Goal: Information Seeking & Learning: Learn about a topic

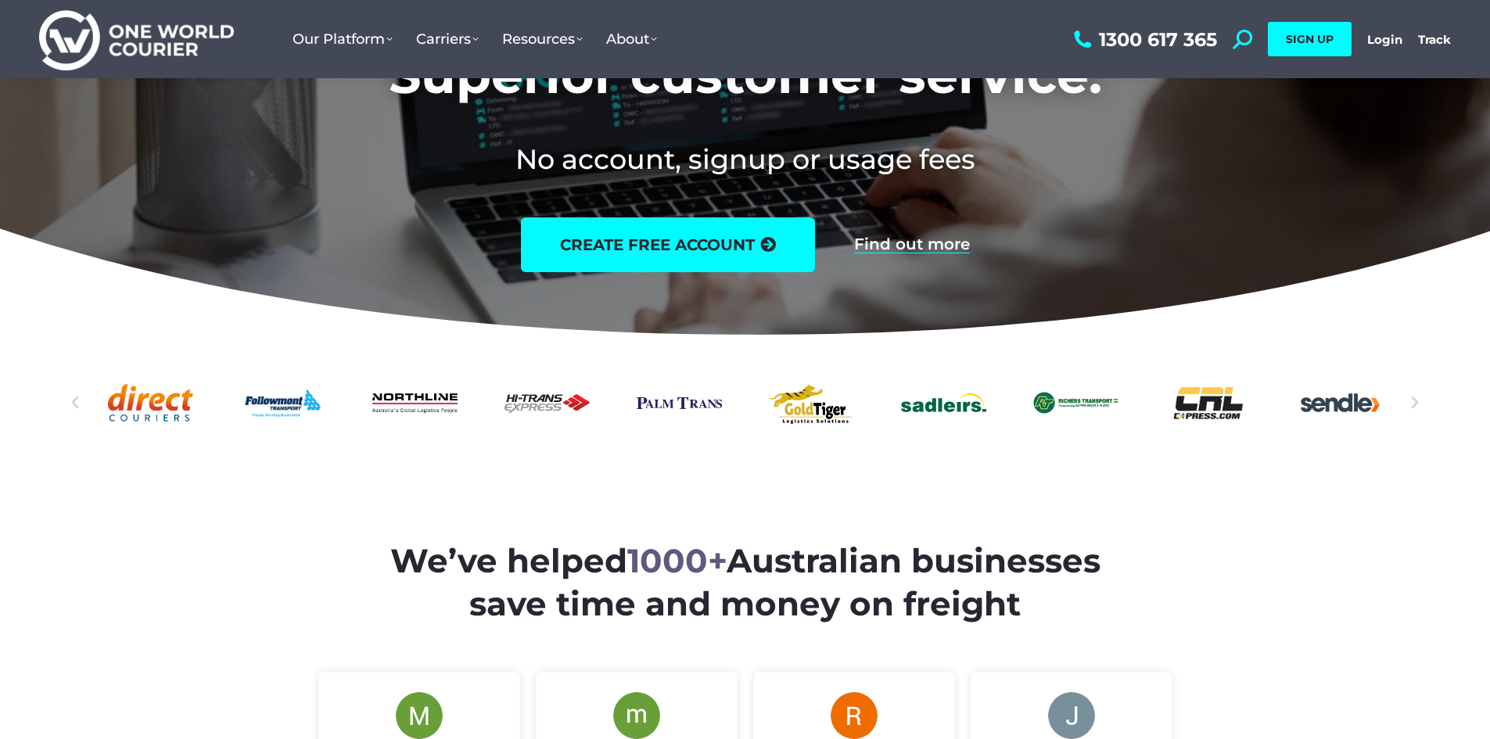
scroll to position [78, 0]
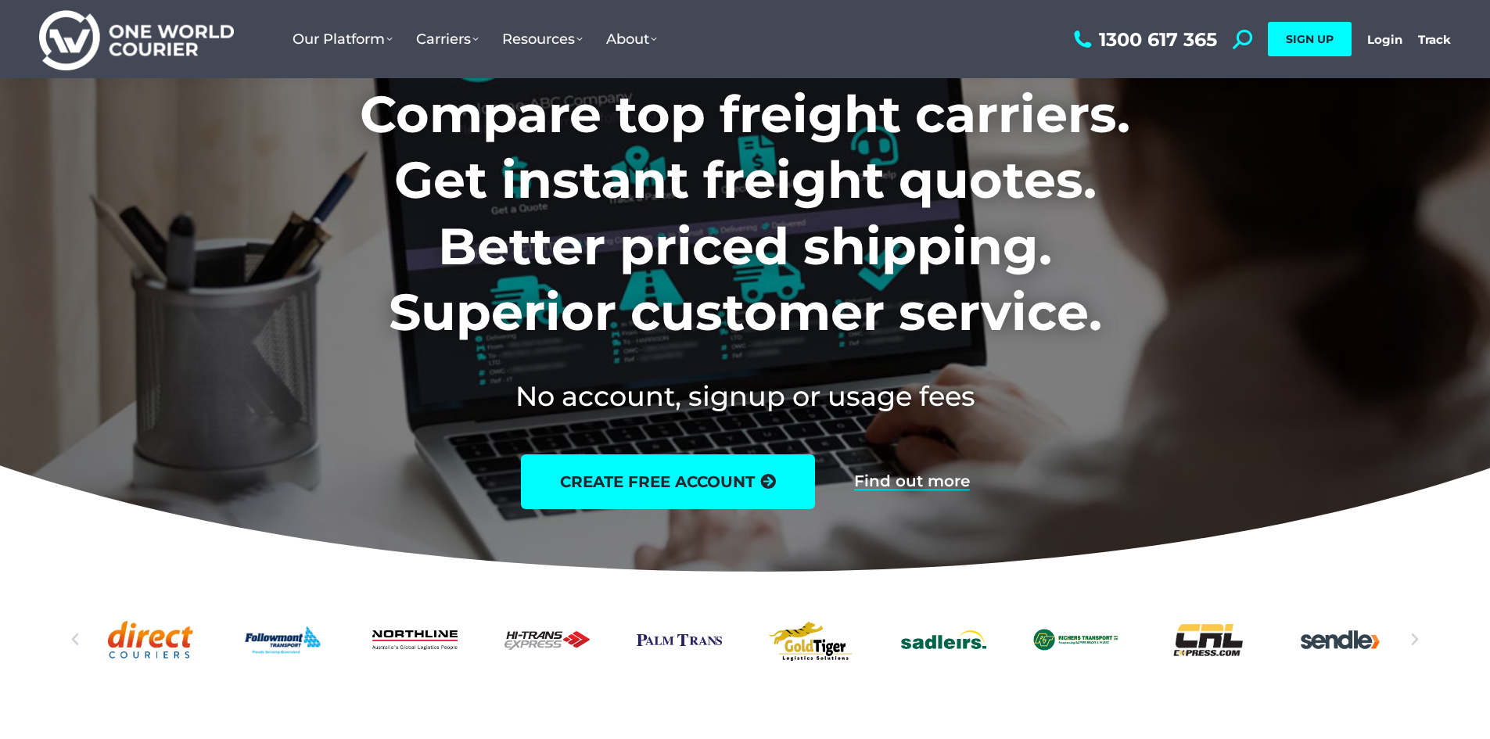
click at [657, 230] on h1 "Compare top freight carriers. Get instant freight quotes. Better priced shippin…" at bounding box center [744, 213] width 977 height 264
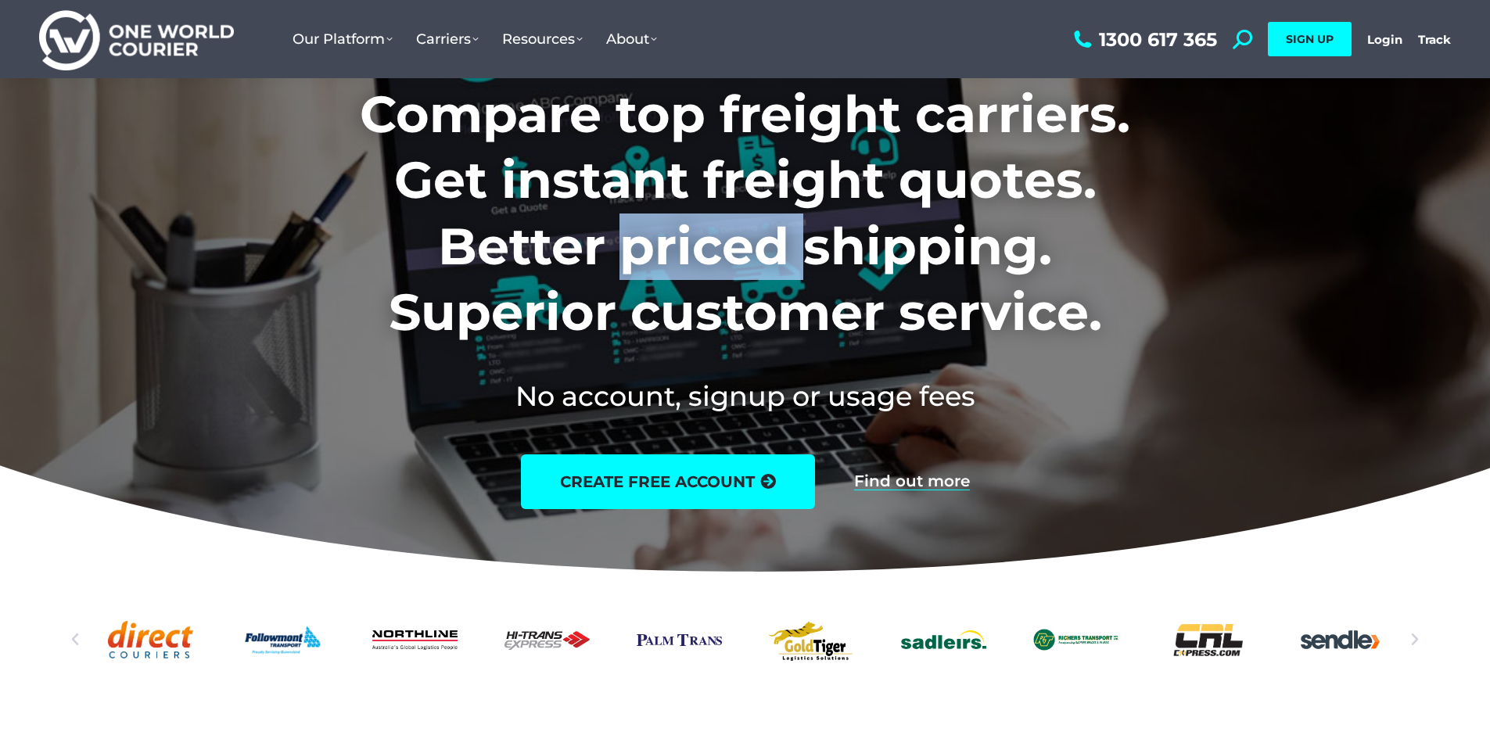
click at [657, 230] on h1 "Compare top freight carriers. Get instant freight quotes. Better priced shippin…" at bounding box center [744, 213] width 977 height 264
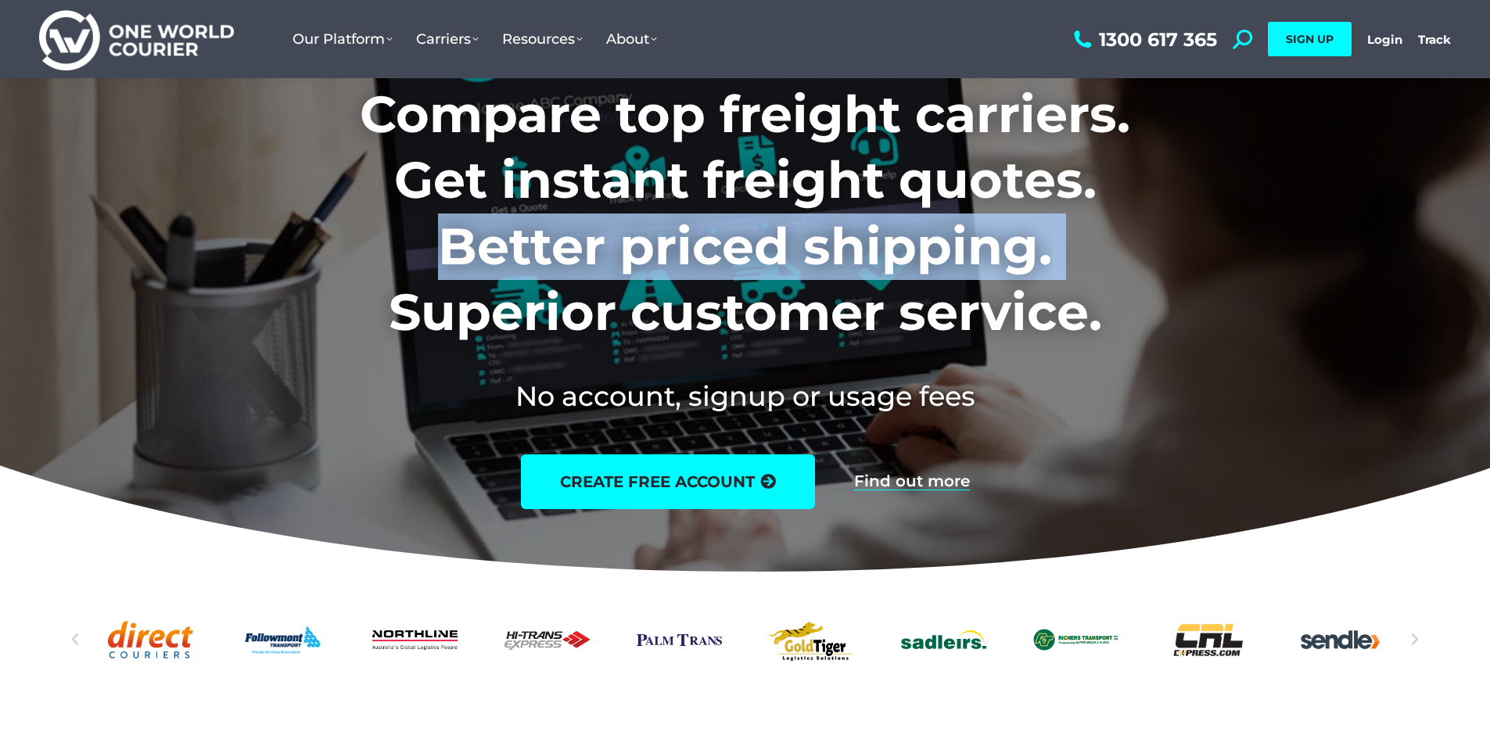
click at [657, 230] on h1 "Compare top freight carriers. Get instant freight quotes. Better priced shippin…" at bounding box center [744, 213] width 977 height 264
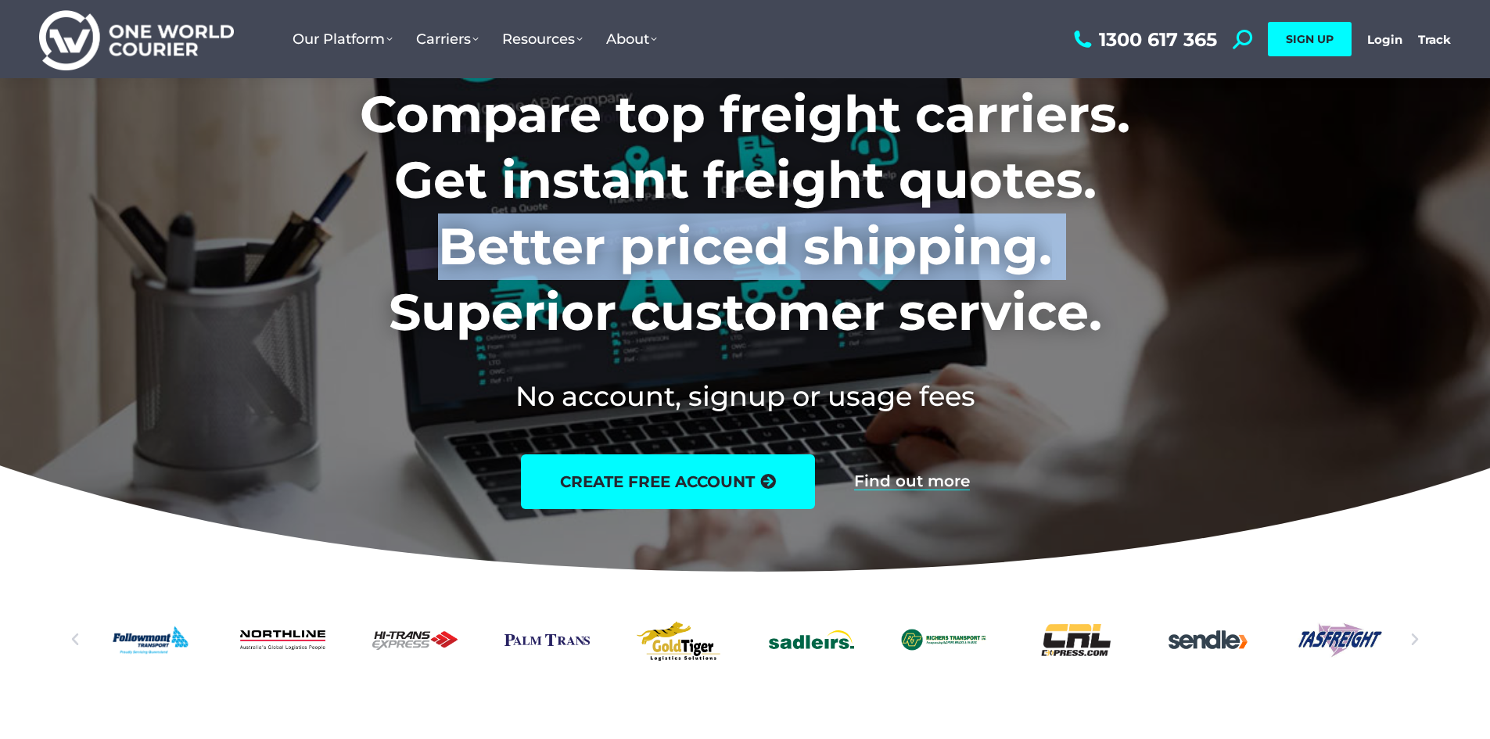
click at [657, 230] on h1 "Compare top freight carriers. Get instant freight quotes. Better priced shippin…" at bounding box center [744, 213] width 977 height 264
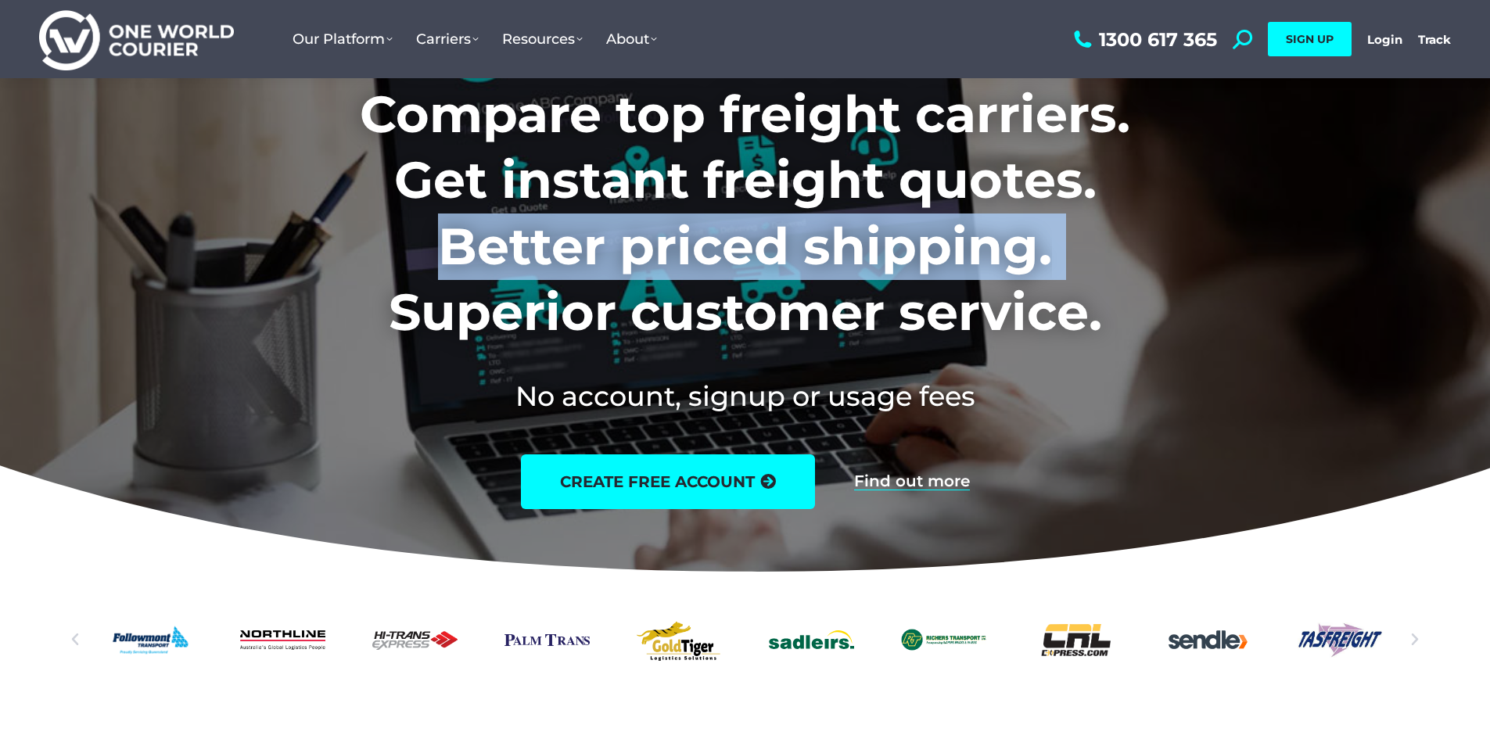
click at [657, 230] on h1 "Compare top freight carriers. Get instant freight quotes. Better priced shippin…" at bounding box center [744, 213] width 977 height 264
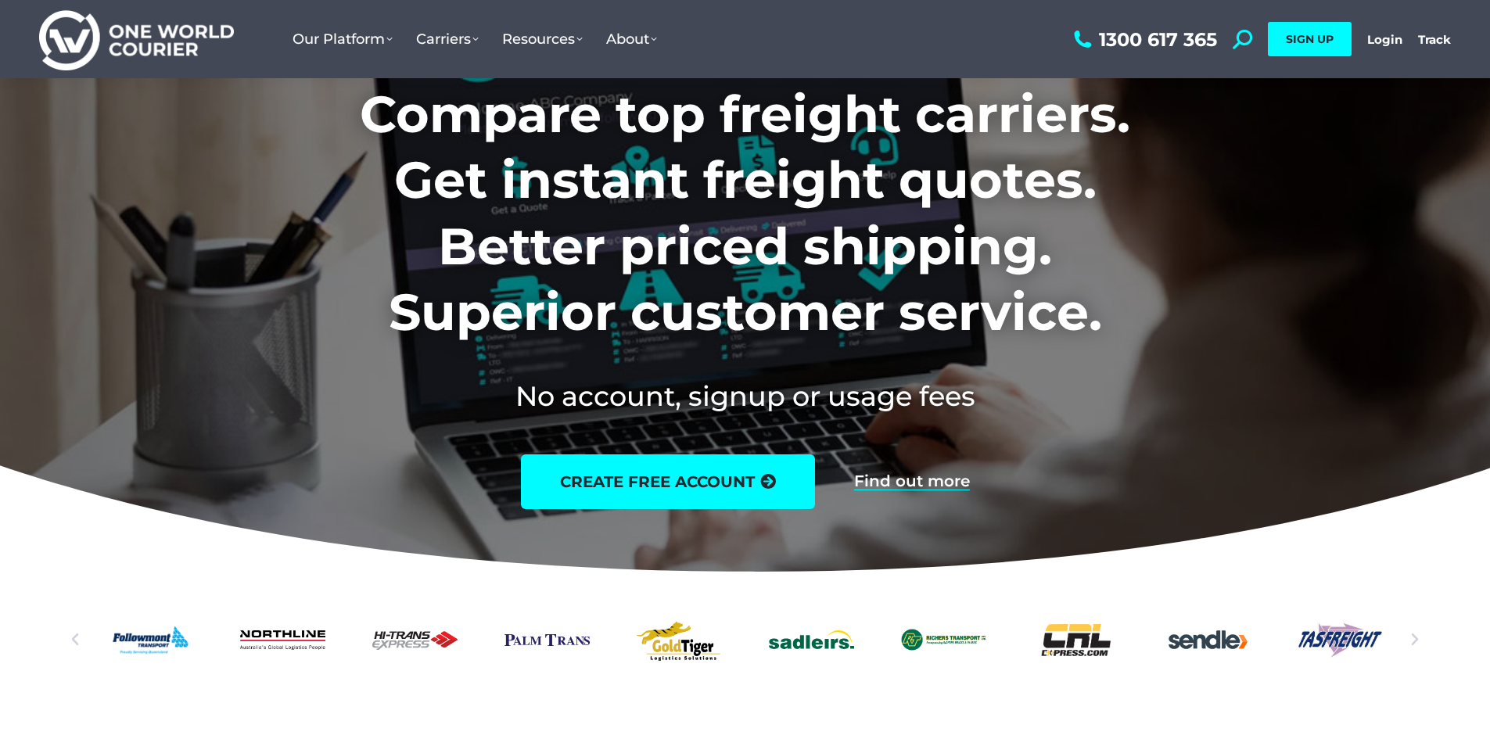
click at [293, 206] on h1 "Compare top freight carriers. Get instant freight quotes. Better priced shippin…" at bounding box center [744, 213] width 977 height 264
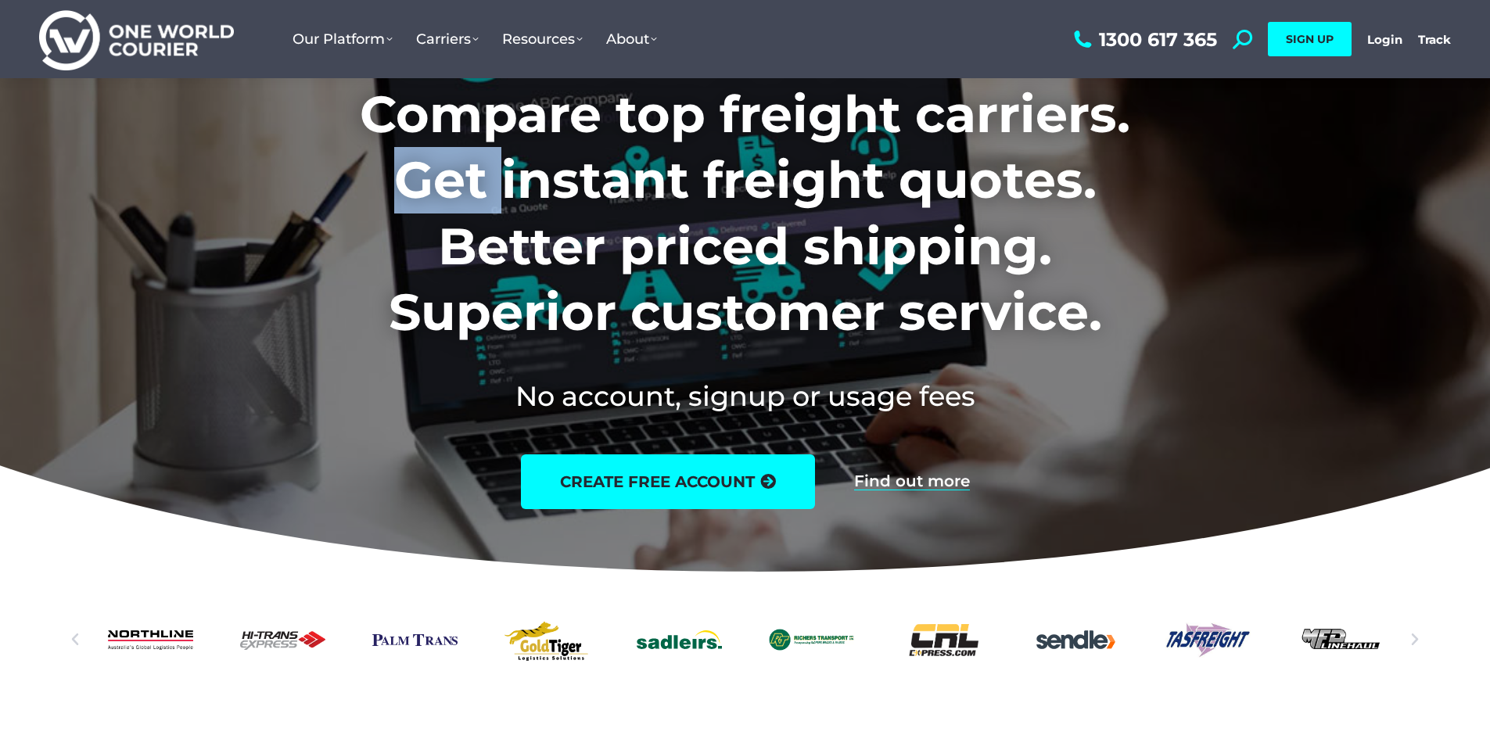
click at [293, 206] on h1 "Compare top freight carriers. Get instant freight quotes. Better priced shippin…" at bounding box center [744, 213] width 977 height 264
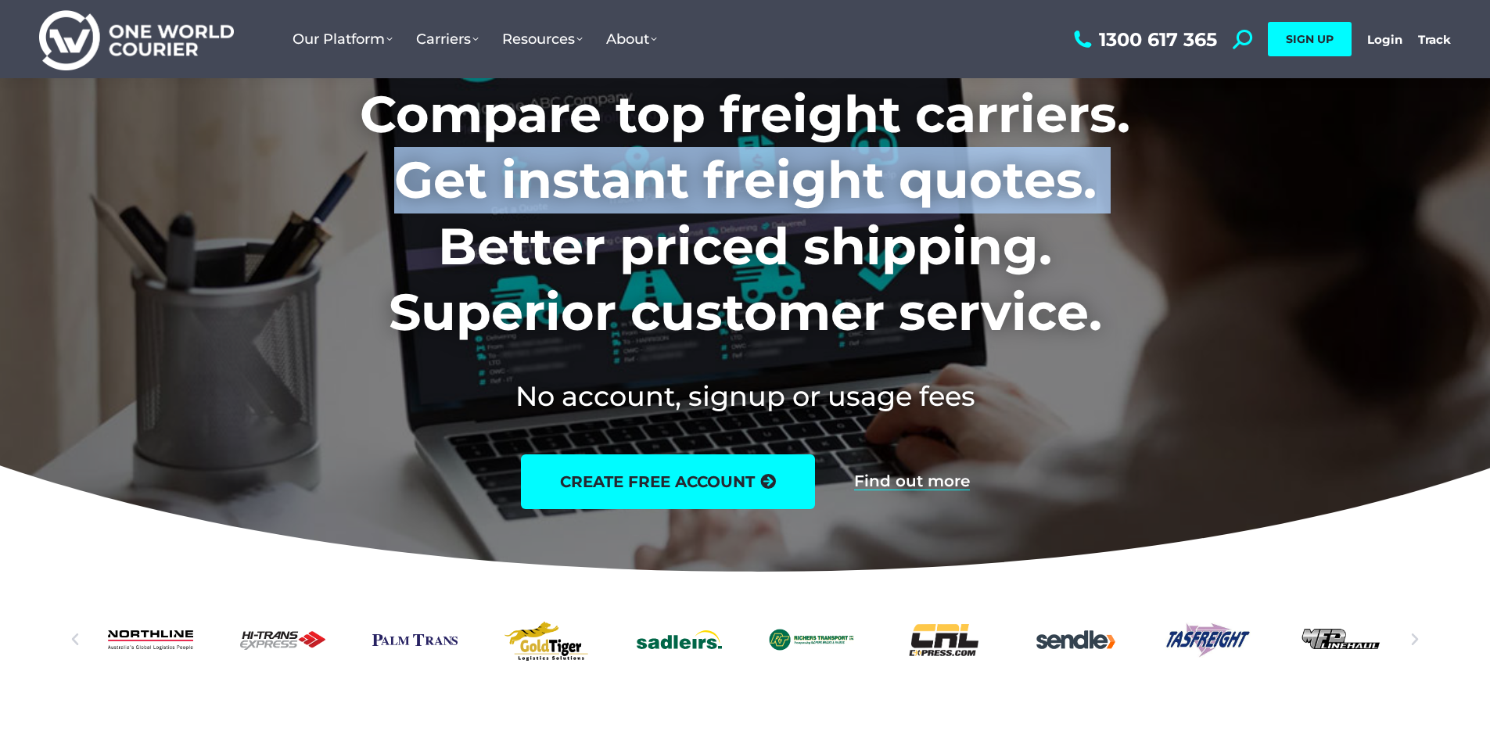
click at [293, 206] on h1 "Compare top freight carriers. Get instant freight quotes. Better priced shippin…" at bounding box center [744, 213] width 977 height 264
click at [317, 194] on h1 "Compare top freight carriers. Get instant freight quotes. Better priced shippin…" at bounding box center [744, 213] width 977 height 264
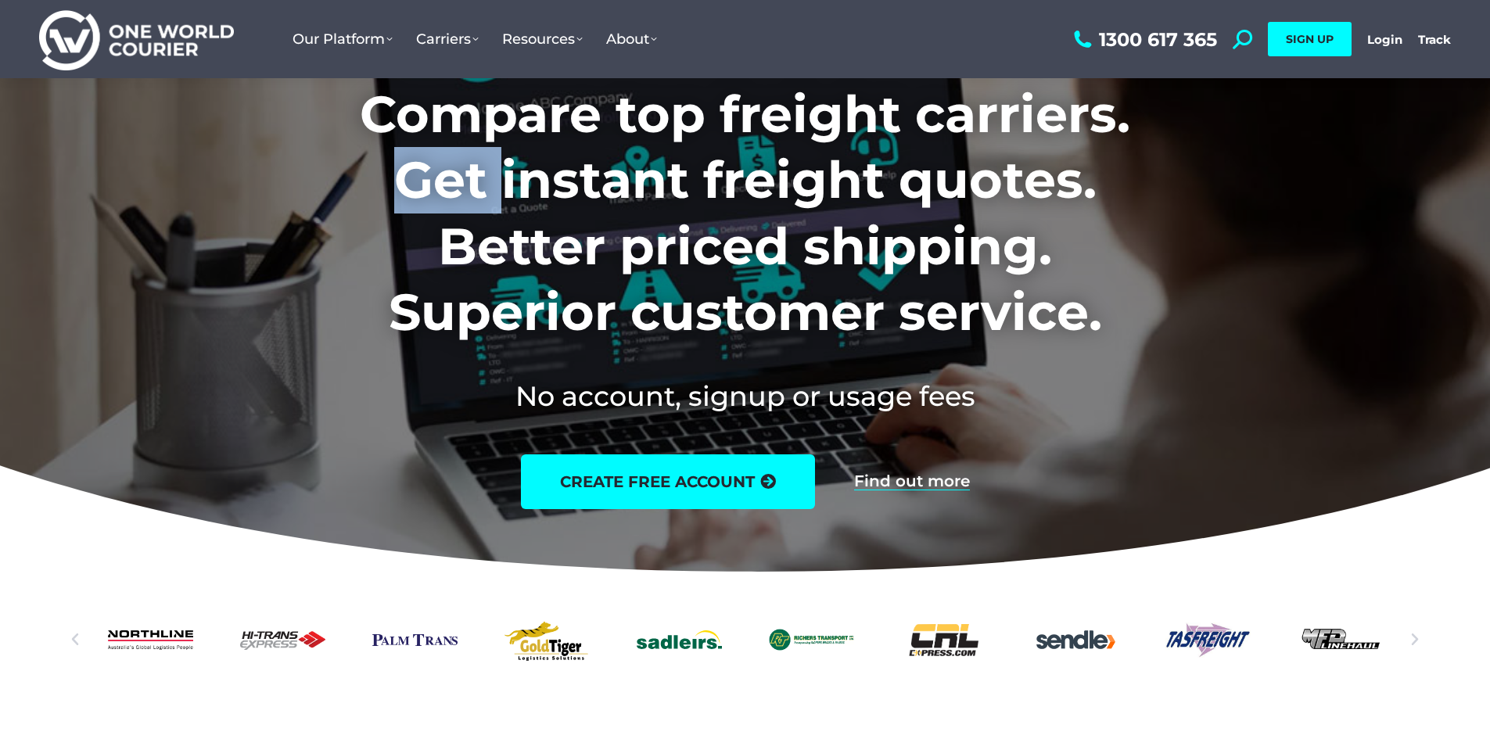
click at [317, 194] on h1 "Compare top freight carriers. Get instant freight quotes. Better priced shippin…" at bounding box center [744, 213] width 977 height 264
click at [358, 304] on h1 "Compare top freight carriers. Get instant freight quotes. Better priced shippin…" at bounding box center [744, 213] width 977 height 264
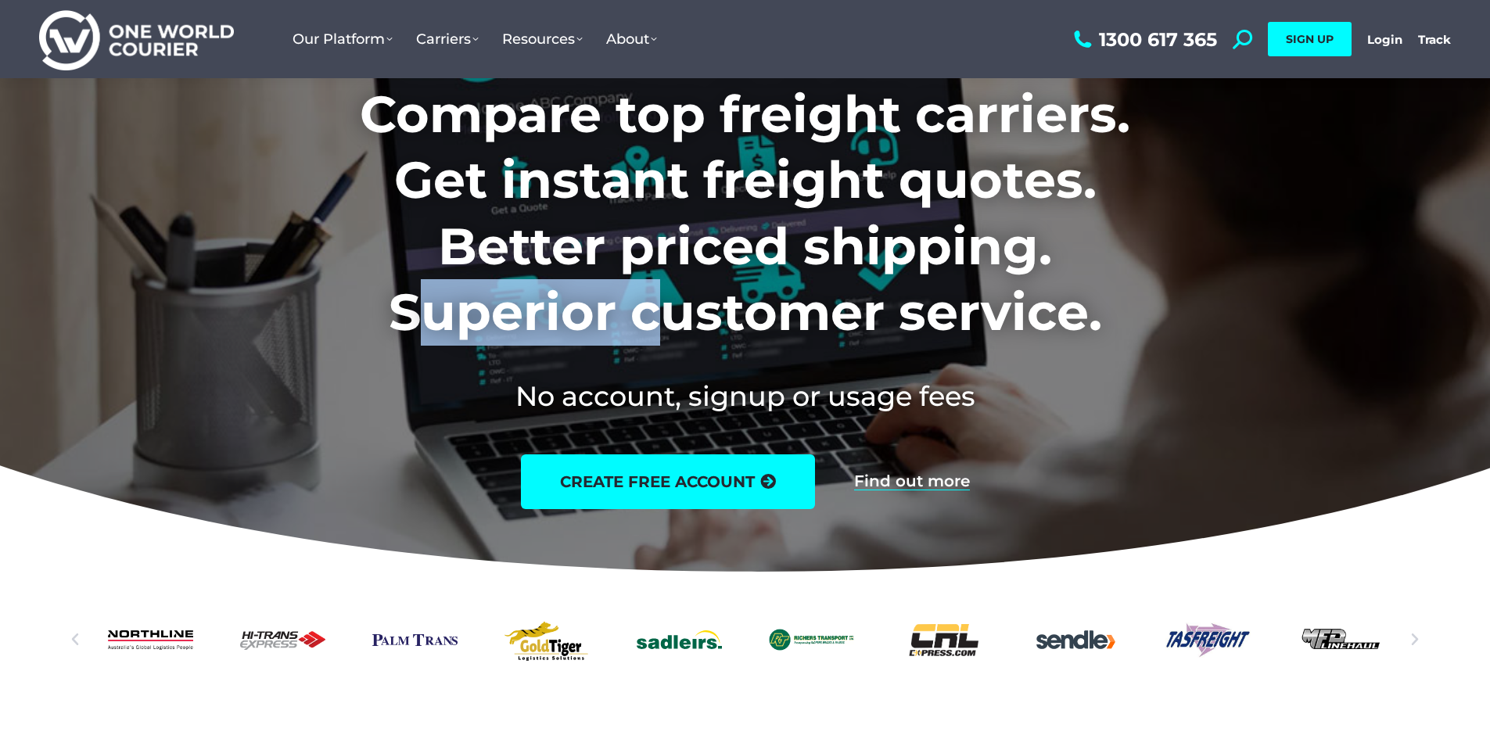
click at [358, 304] on h1 "Compare top freight carriers. Get instant freight quotes. Better priced shippin…" at bounding box center [744, 213] width 977 height 264
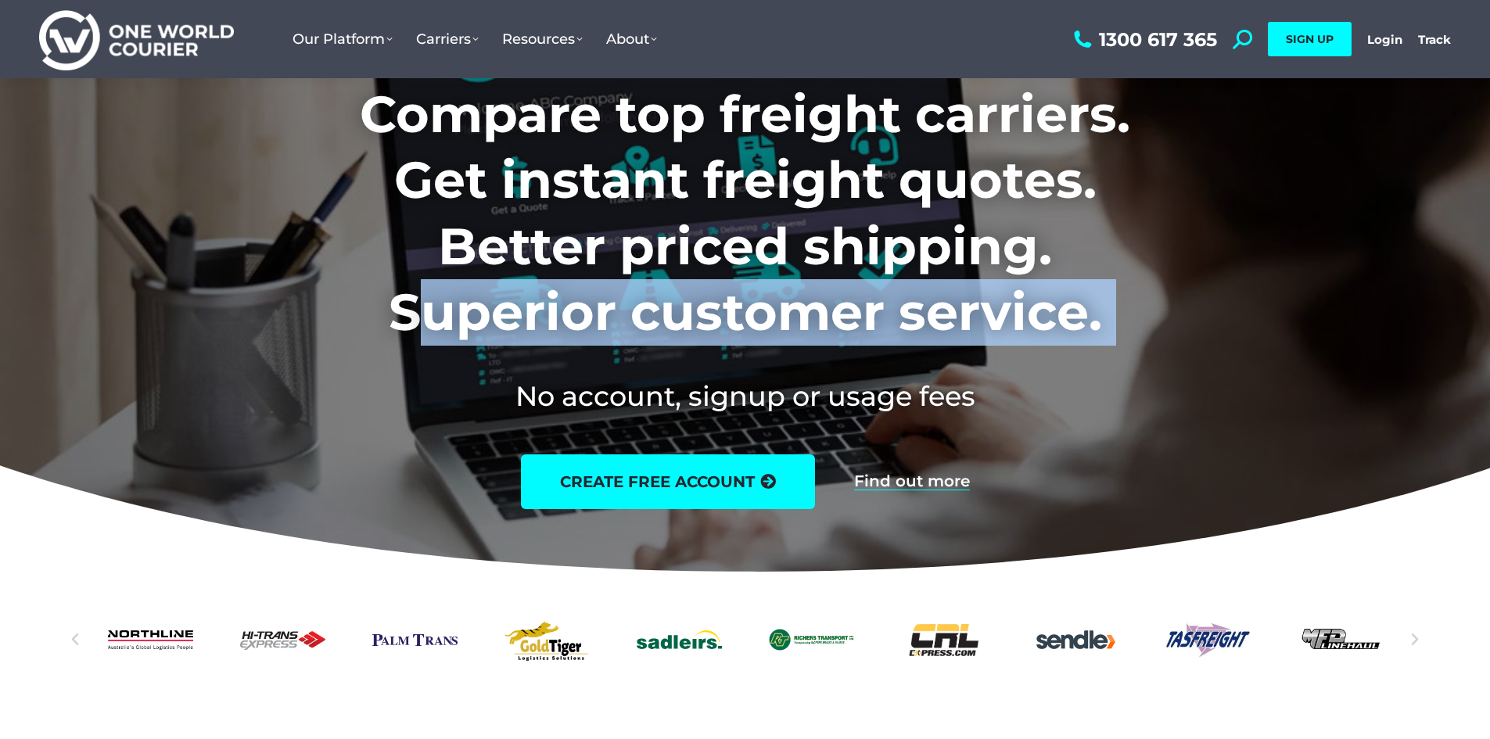
click at [358, 304] on h1 "Compare top freight carriers. Get instant freight quotes. Better priced shippin…" at bounding box center [744, 213] width 977 height 264
click at [363, 402] on h2 "No account, signup or usage fees" at bounding box center [744, 396] width 977 height 38
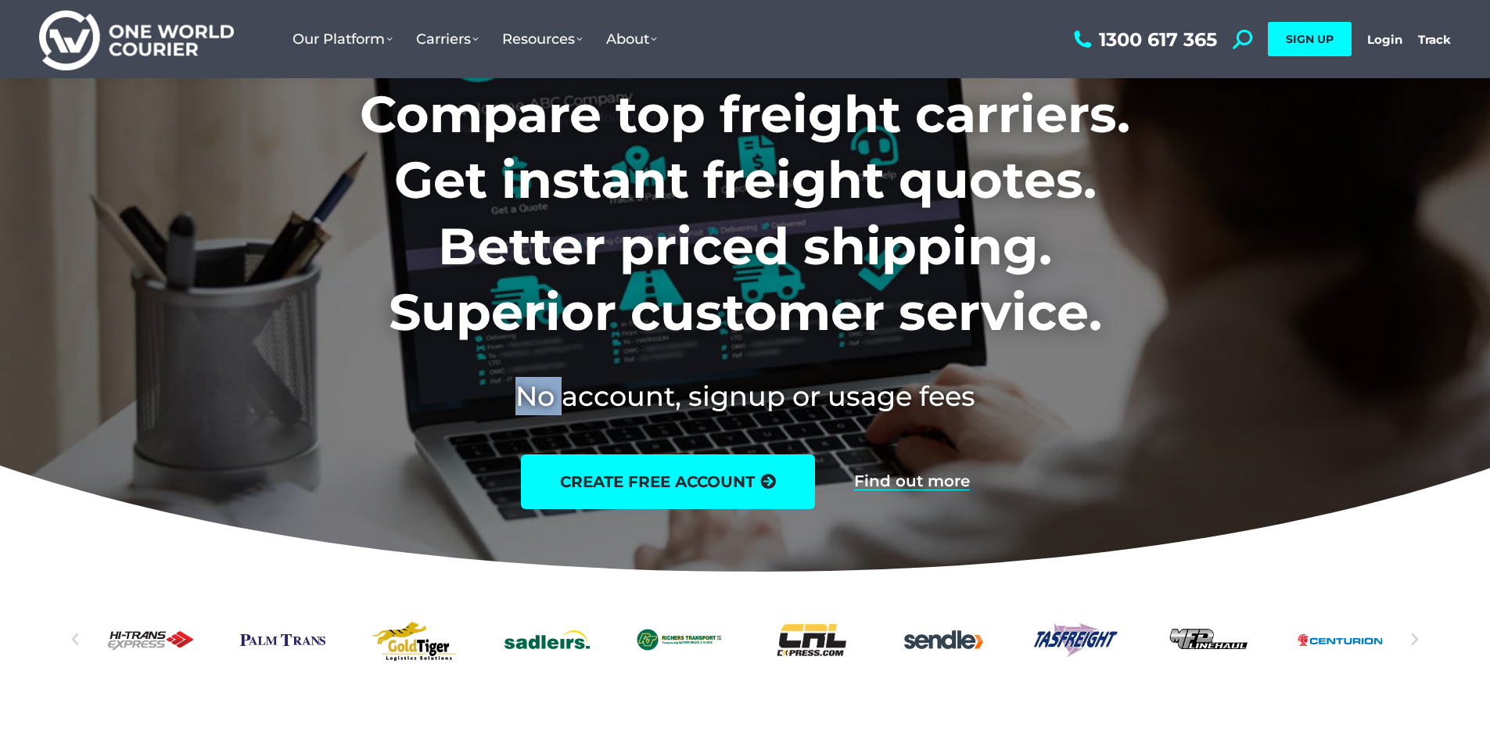
click at [364, 403] on h2 "No account, signup or usage fees" at bounding box center [744, 396] width 977 height 38
click at [386, 420] on div "No account, signup or usage fees" at bounding box center [744, 399] width 977 height 77
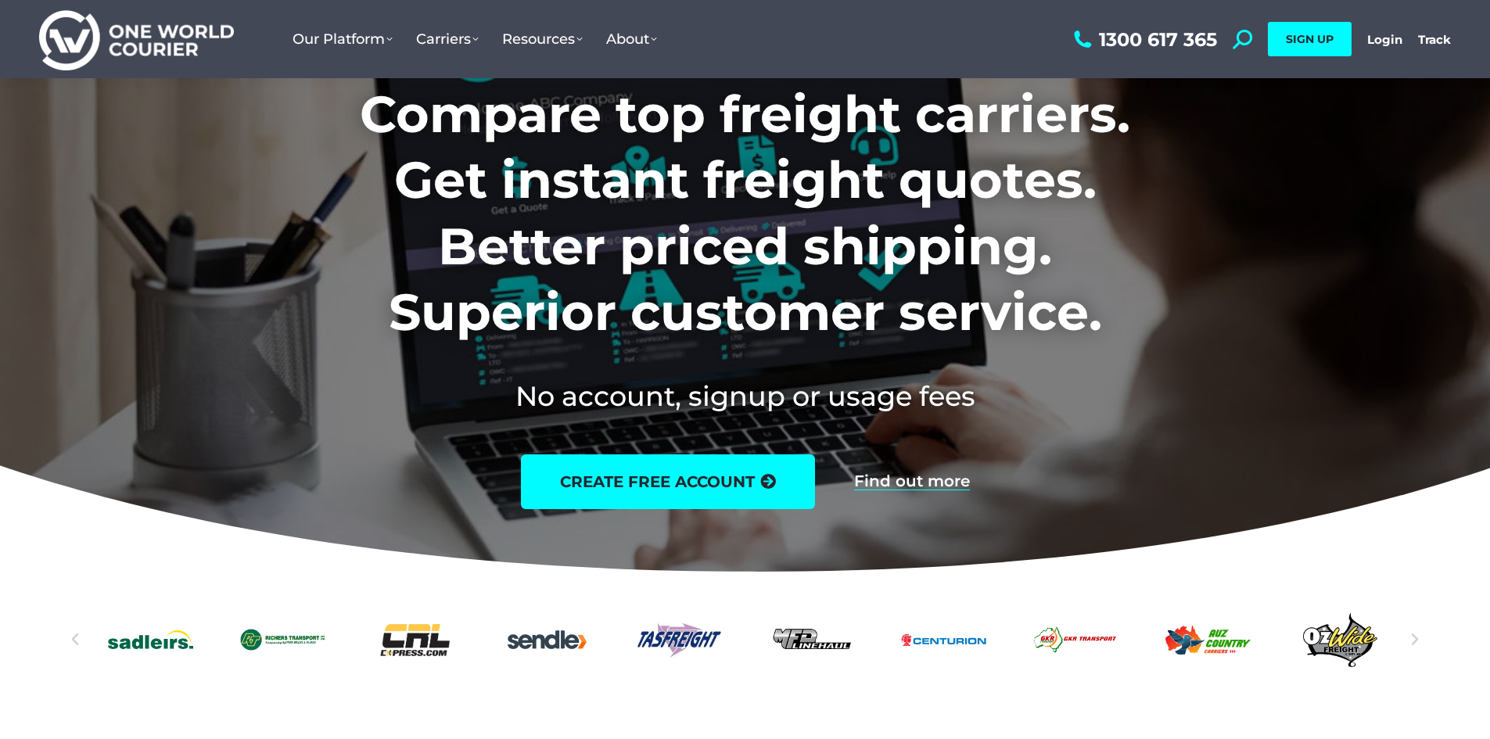
click at [732, 392] on h2 "No account, signup or usage fees" at bounding box center [744, 396] width 977 height 38
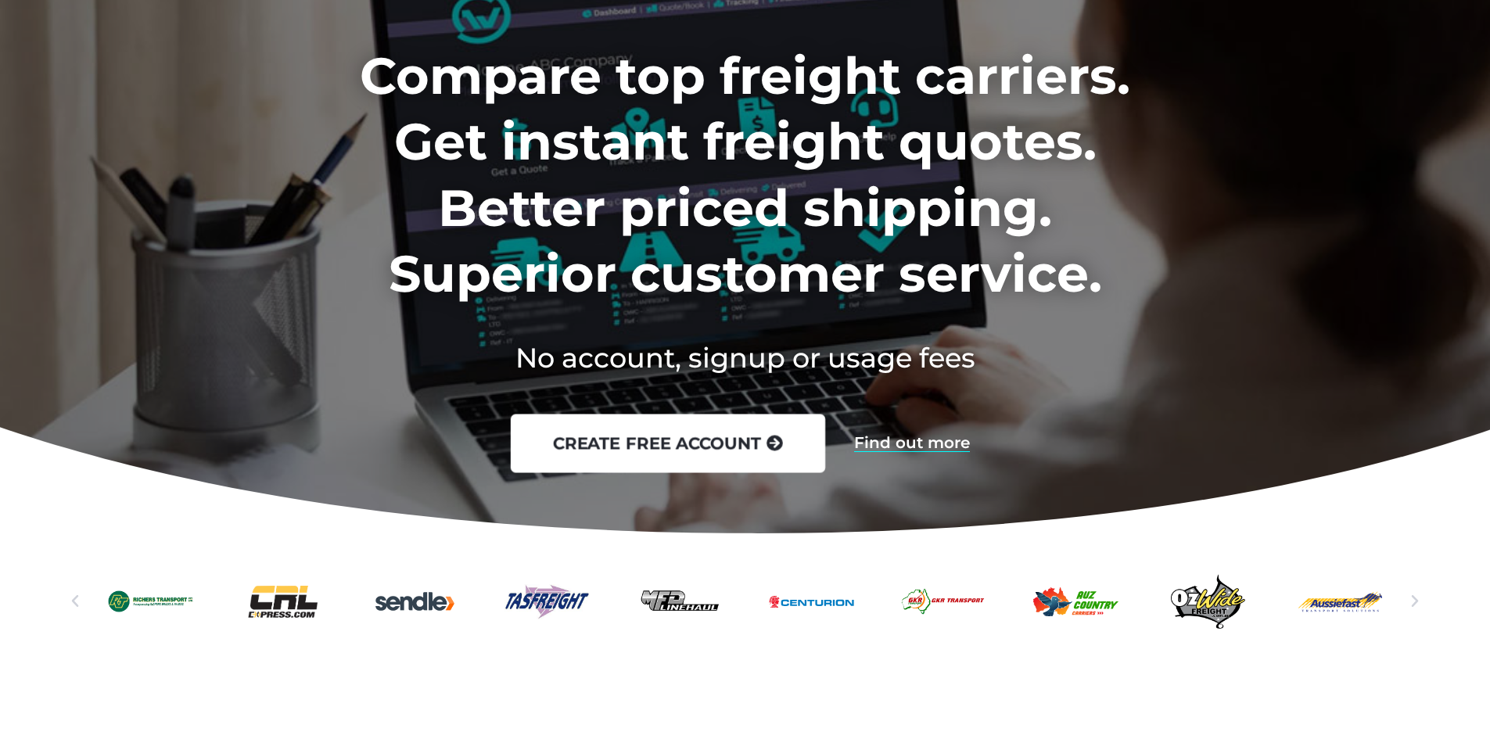
scroll to position [0, 0]
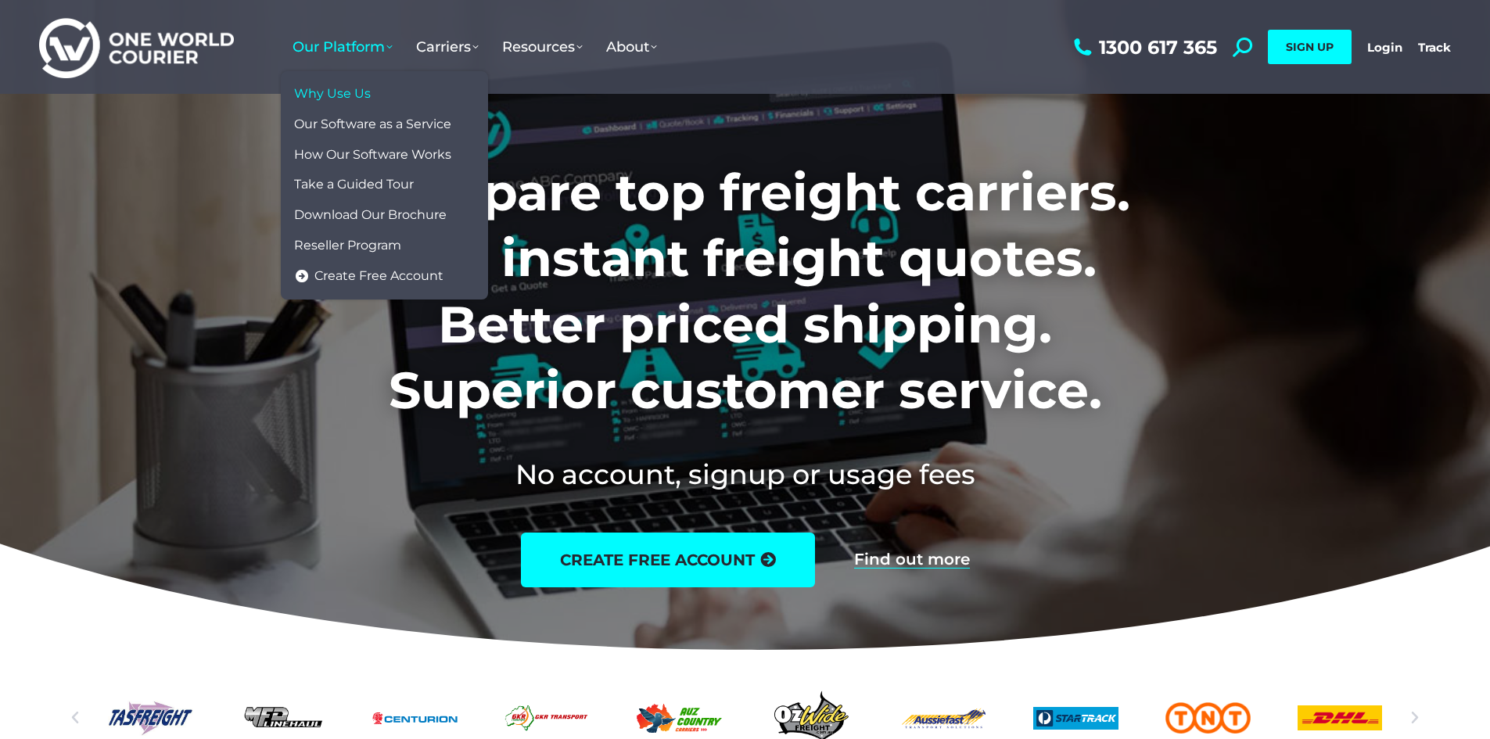
click at [353, 91] on span "Why Use Us" at bounding box center [332, 94] width 77 height 16
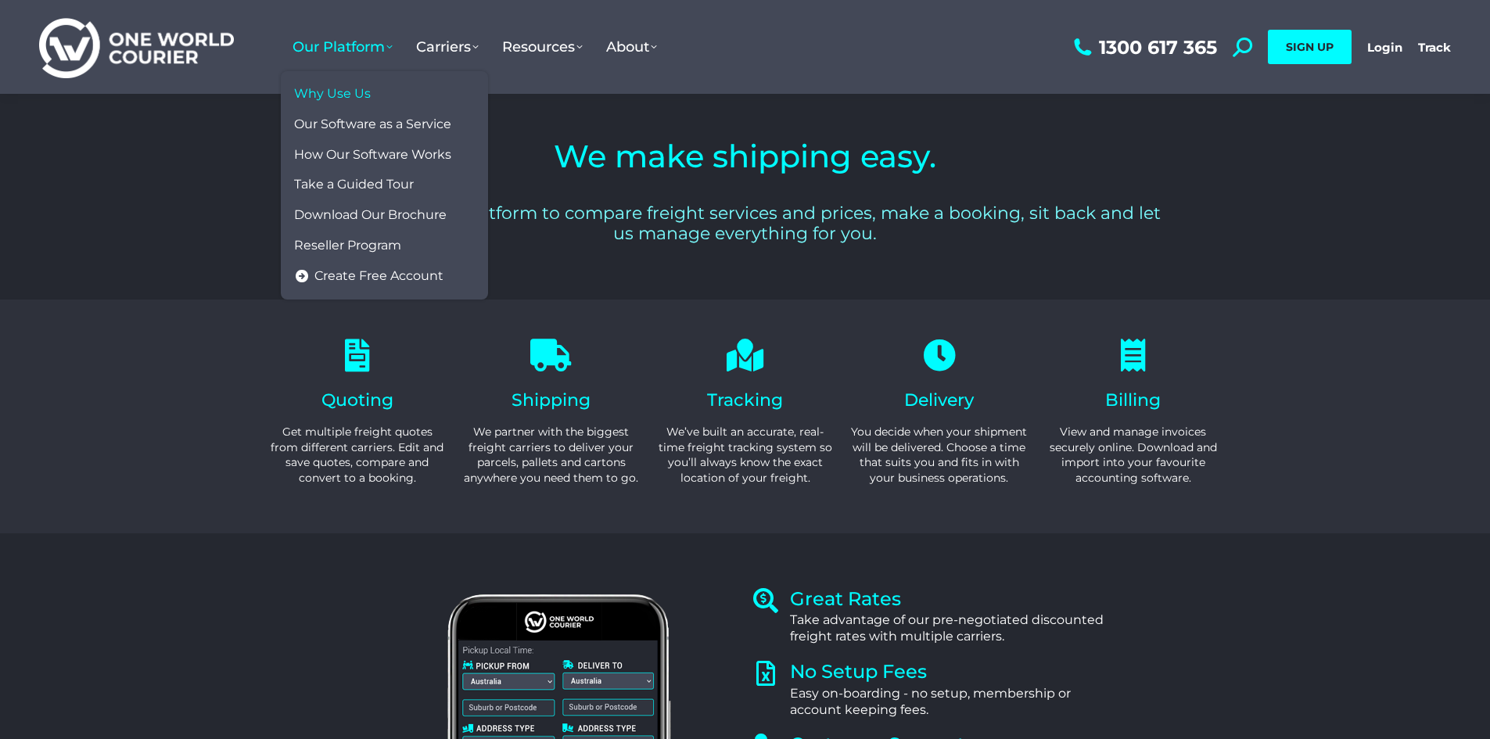
click at [332, 43] on span "Our Platform" at bounding box center [342, 46] width 100 height 17
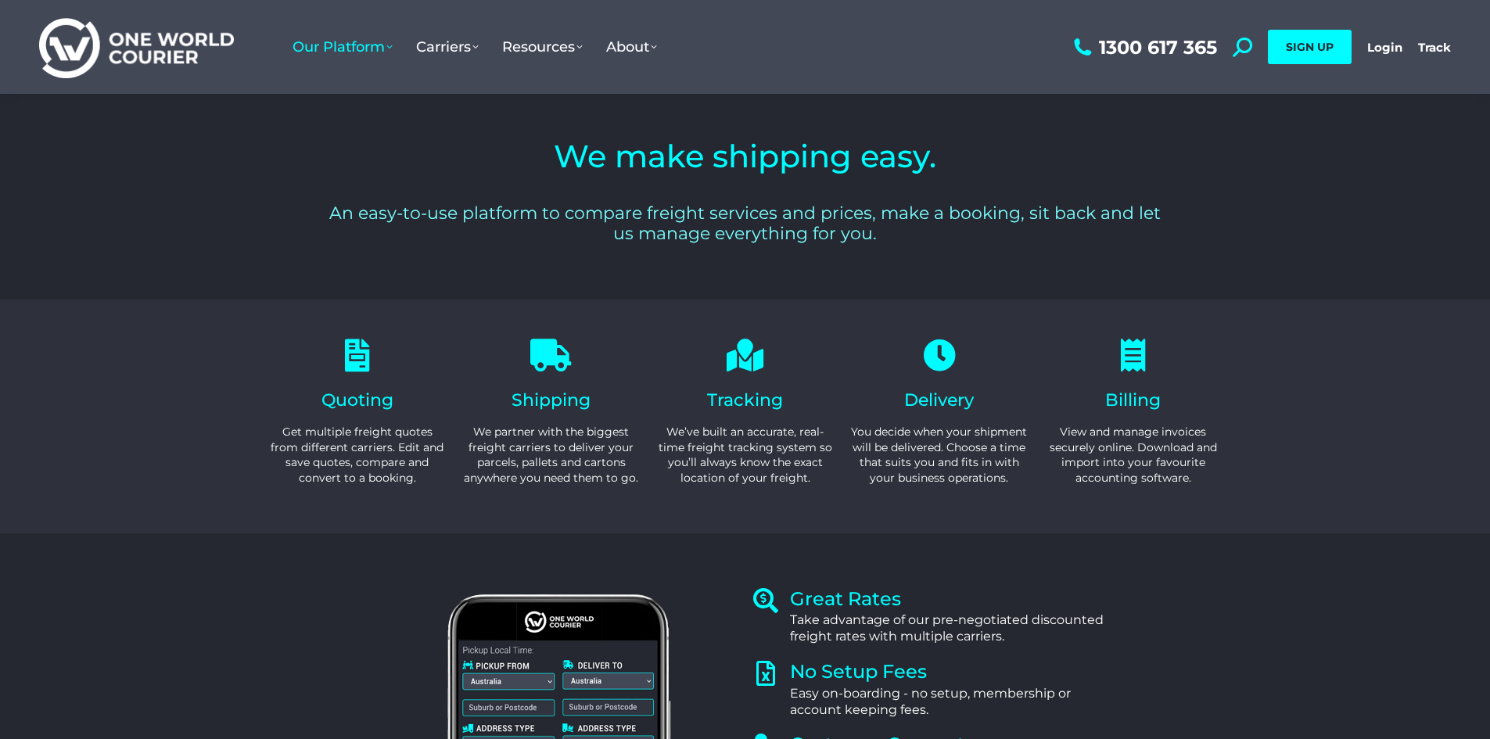
click at [150, 13] on div "One World Courier International and Domestic Courier Freight Rate Pricing" at bounding box center [160, 47] width 242 height 94
click at [158, 28] on img at bounding box center [136, 47] width 195 height 63
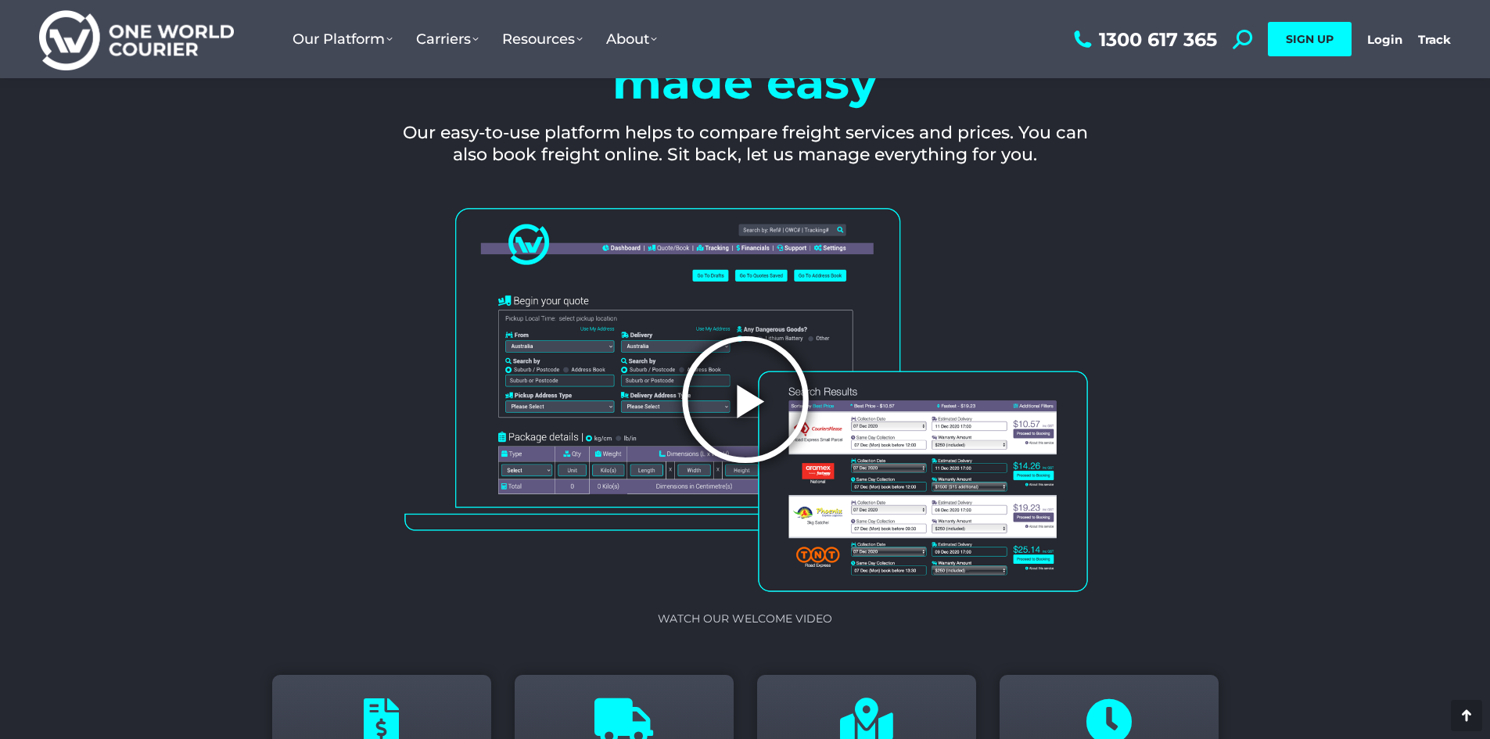
scroll to position [1564, 0]
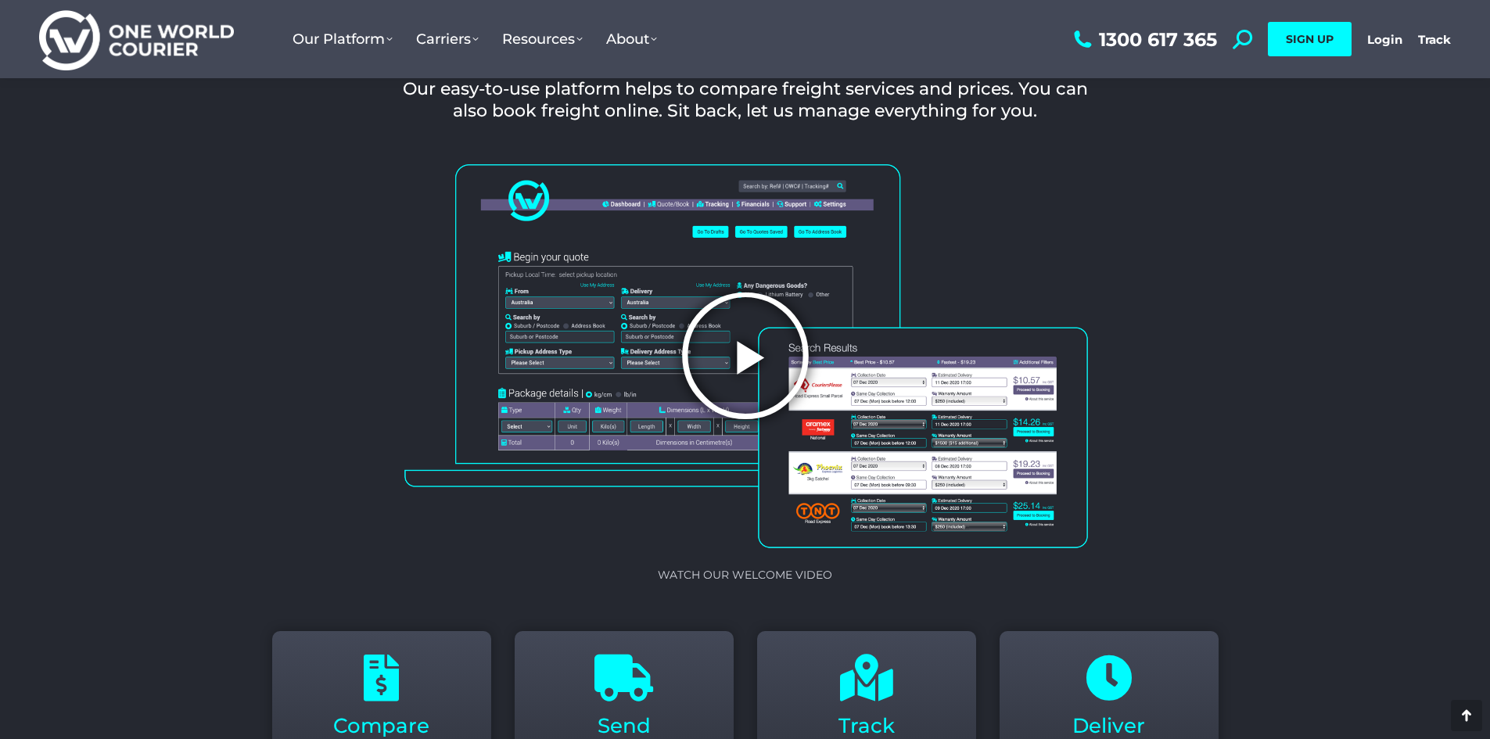
click at [757, 370] on icon "Play Video" at bounding box center [745, 355] width 133 height 133
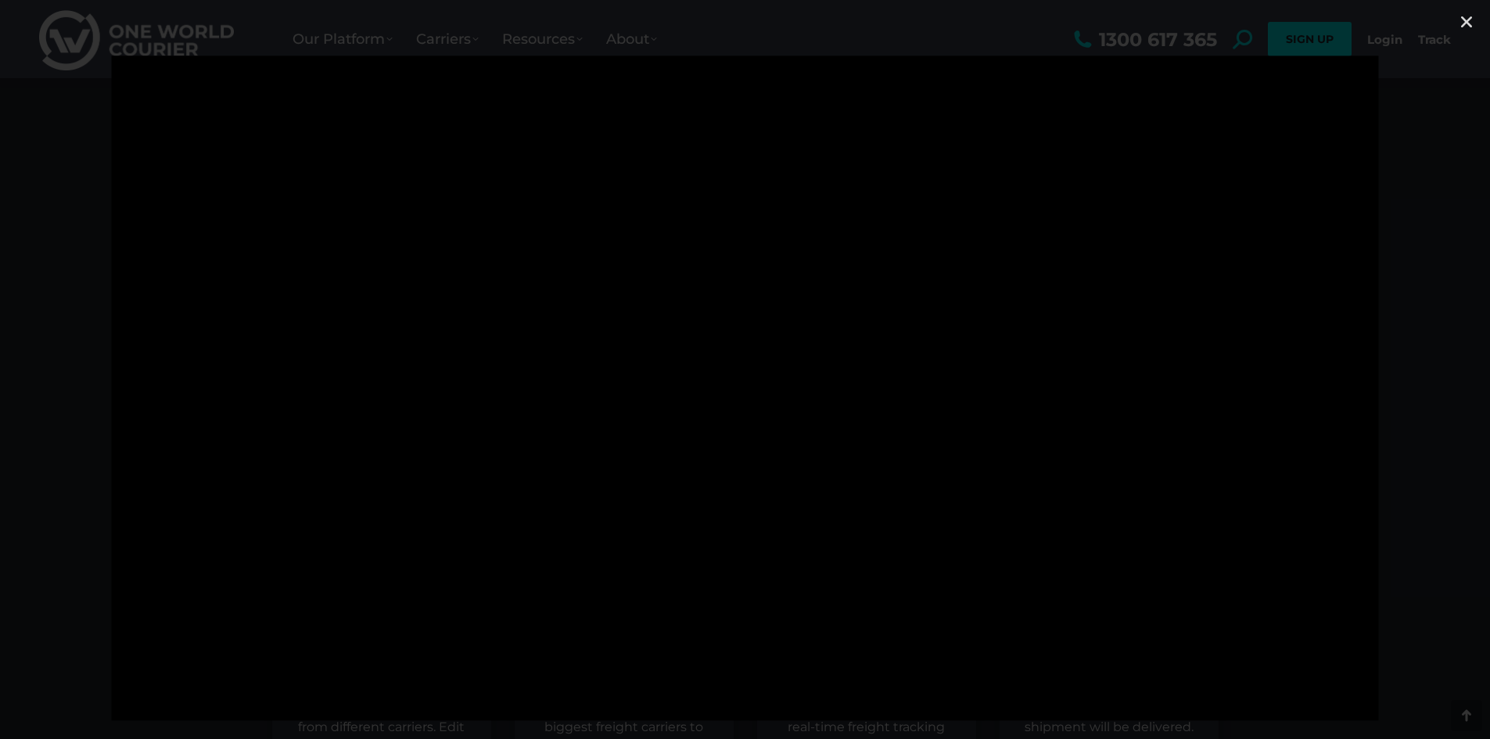
scroll to position [1642, 0]
